Goal: Transaction & Acquisition: Download file/media

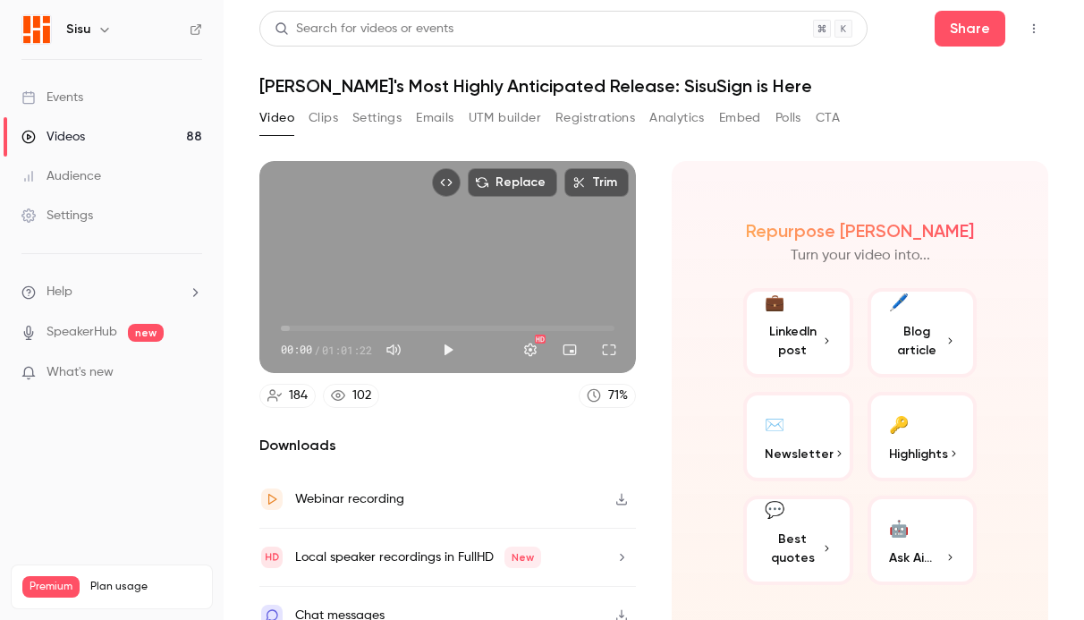
click at [90, 140] on link "Videos 88" at bounding box center [112, 136] width 224 height 39
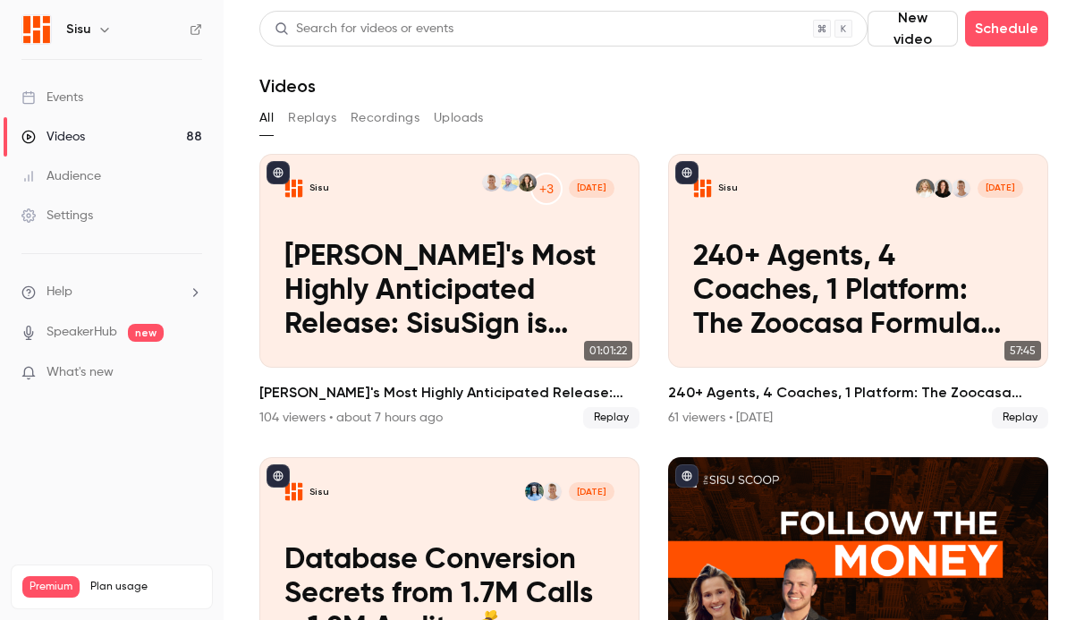
click at [69, 102] on div "Events" at bounding box center [52, 98] width 62 height 18
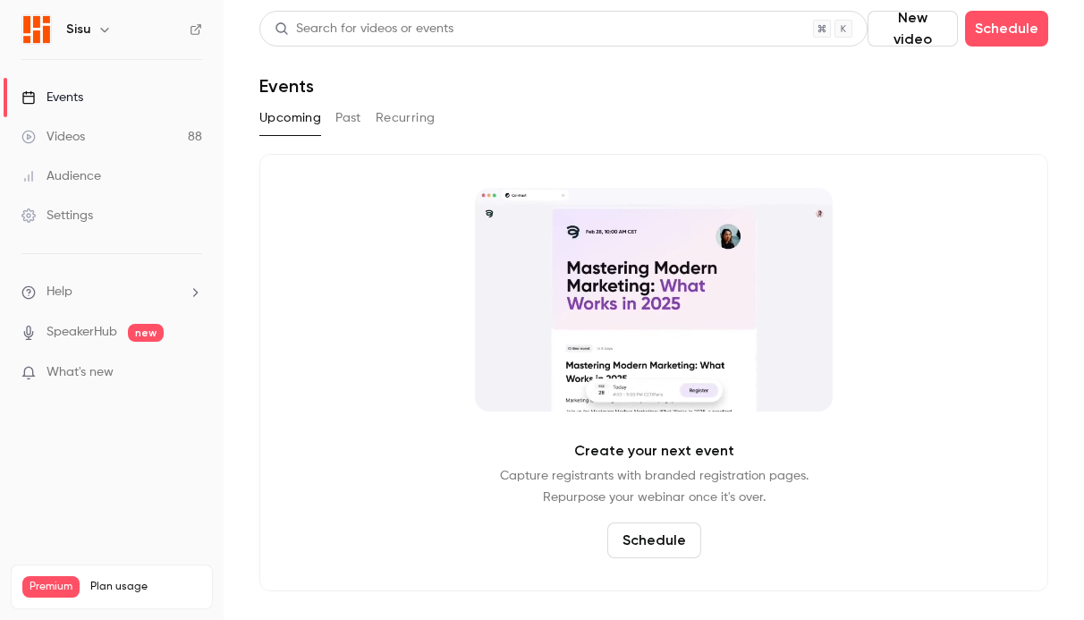
click at [65, 138] on div "Videos" at bounding box center [53, 137] width 64 height 18
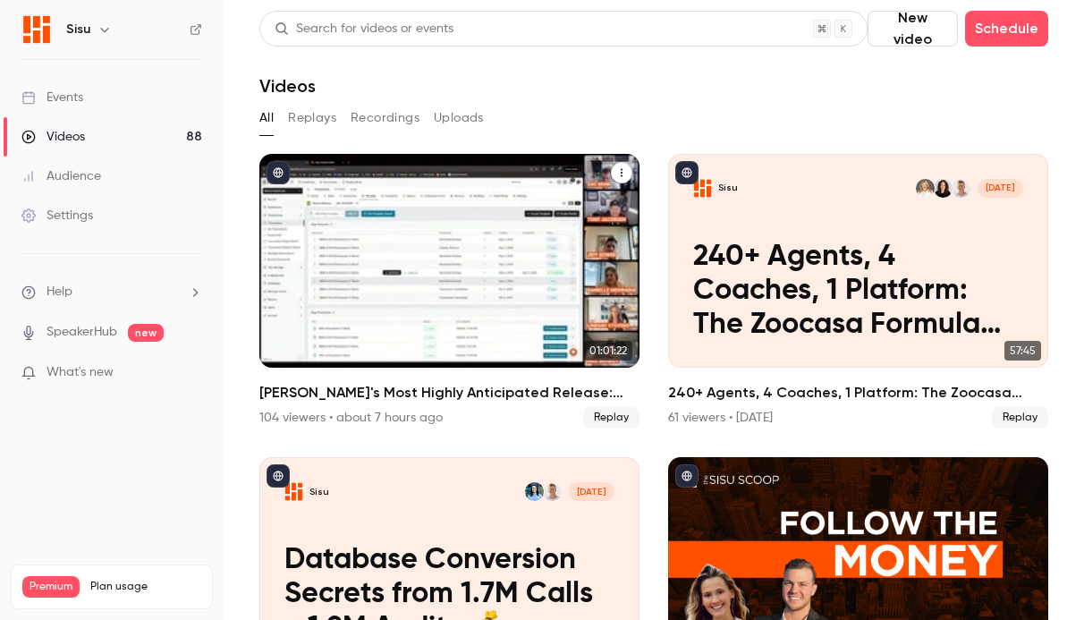
click at [532, 387] on h2 "[PERSON_NAME]'s Most Highly Anticipated Release: SisuSign is Here" at bounding box center [449, 392] width 380 height 21
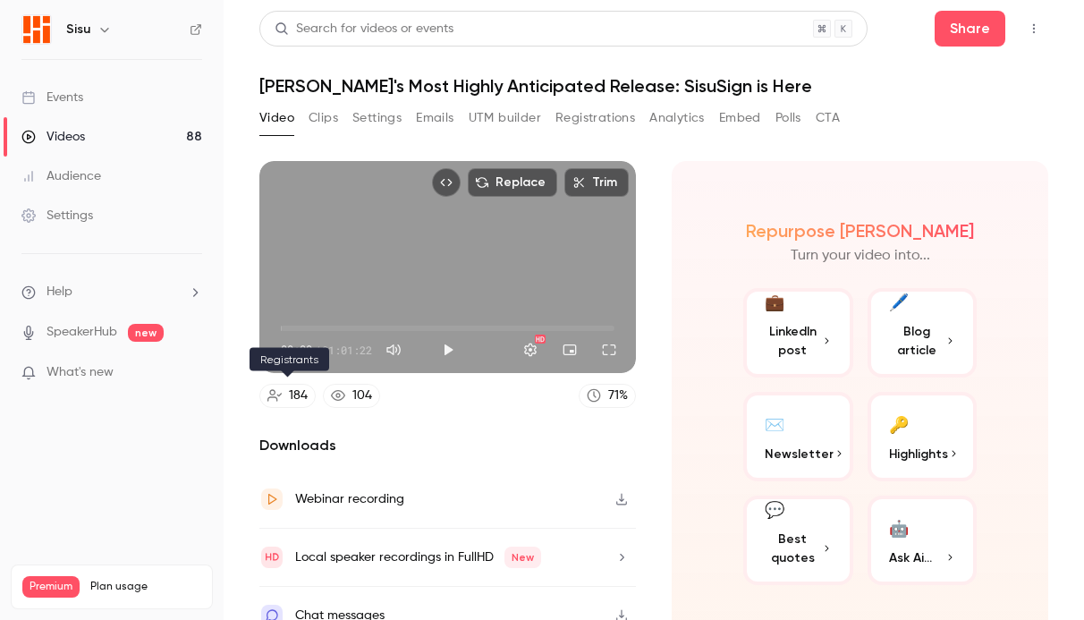
click at [272, 391] on icon at bounding box center [274, 396] width 14 height 12
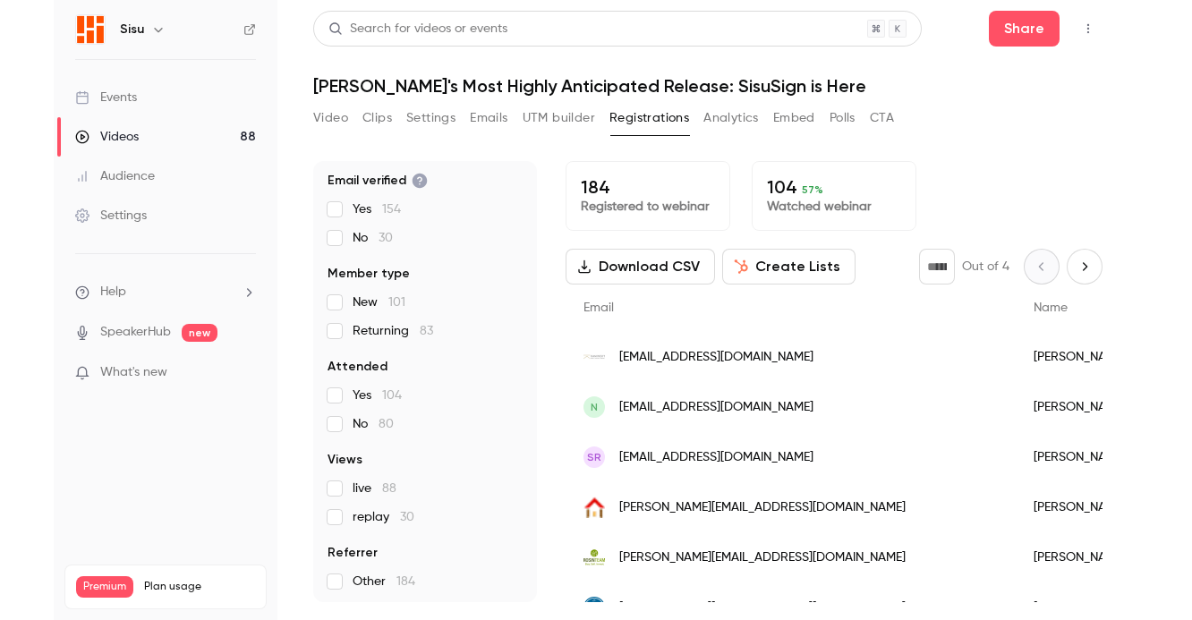
scroll to position [171, 0]
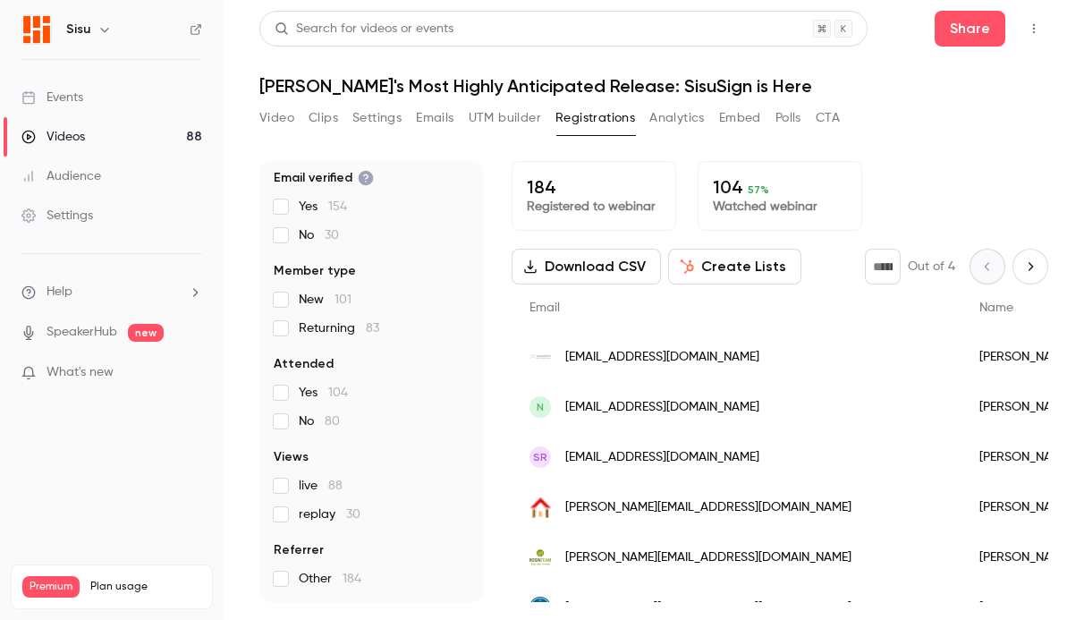
click at [562, 277] on button "Download CSV" at bounding box center [586, 267] width 149 height 36
